Goal: Transaction & Acquisition: Purchase product/service

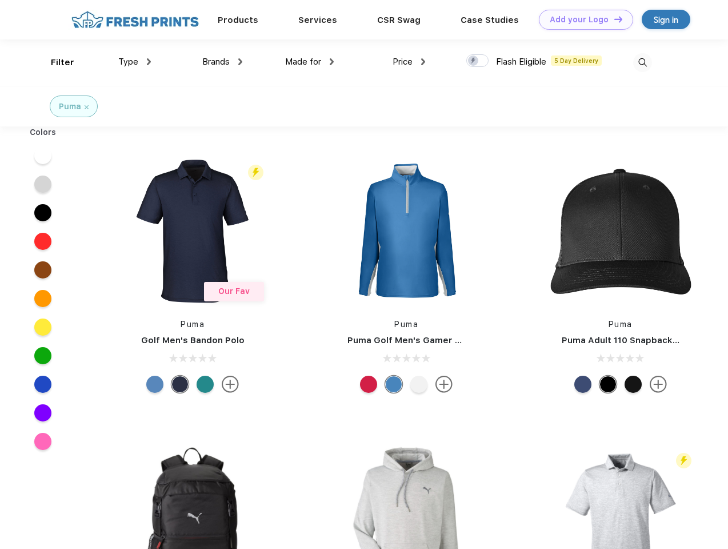
click at [582, 19] on link "Add your Logo Design Tool" at bounding box center [586, 20] width 94 height 20
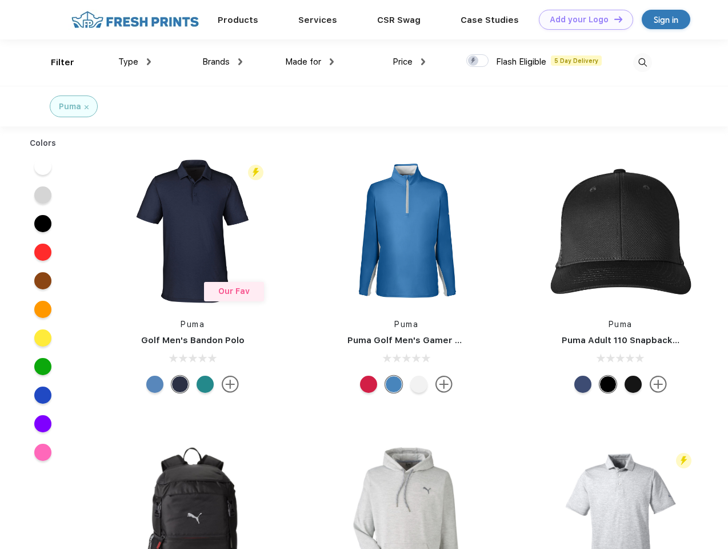
click at [0, 0] on div "Design Tool" at bounding box center [0, 0] width 0 height 0
click at [613, 19] on link "Add your Logo Design Tool" at bounding box center [586, 20] width 94 height 20
click at [55, 62] on div "Filter" at bounding box center [62, 62] width 23 height 13
click at [135, 62] on span "Type" at bounding box center [128, 62] width 20 height 10
click at [222, 62] on span "Brands" at bounding box center [215, 62] width 27 height 10
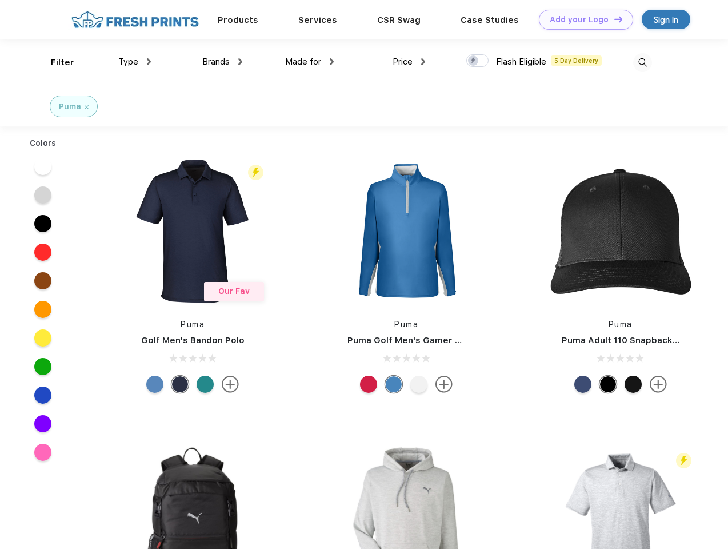
click at [310, 62] on span "Made for" at bounding box center [303, 62] width 36 height 10
click at [409, 62] on span "Price" at bounding box center [403, 62] width 20 height 10
click at [478, 61] on div at bounding box center [477, 60] width 22 height 13
click at [474, 61] on input "checkbox" at bounding box center [469, 57] width 7 height 7
click at [643, 62] on img at bounding box center [642, 62] width 19 height 19
